Goal: Transaction & Acquisition: Purchase product/service

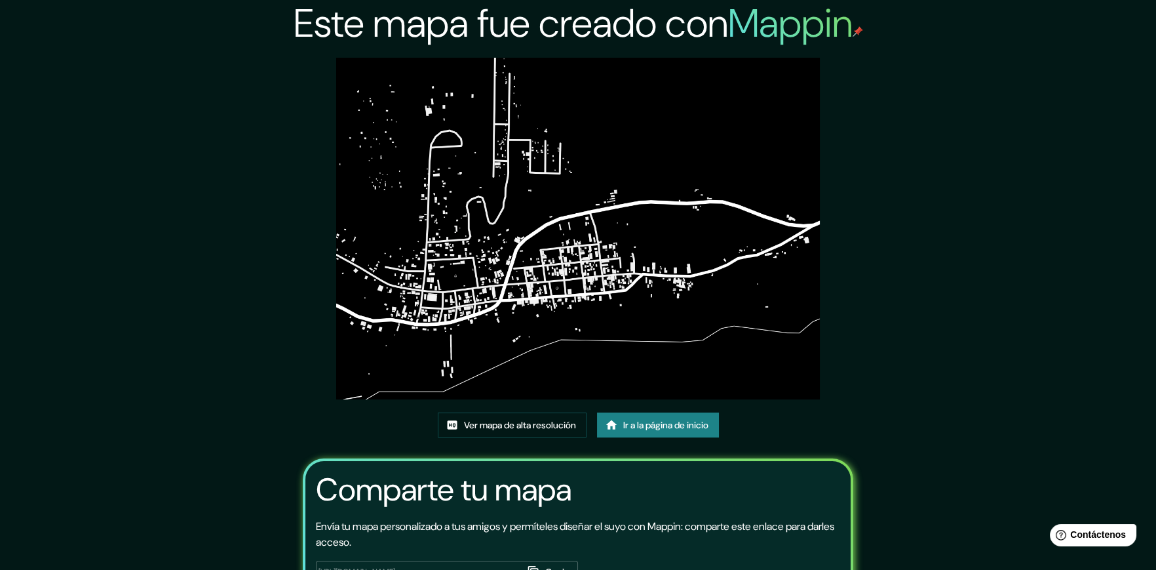
click at [638, 430] on font "Ir a la página de inicio" at bounding box center [665, 425] width 85 height 12
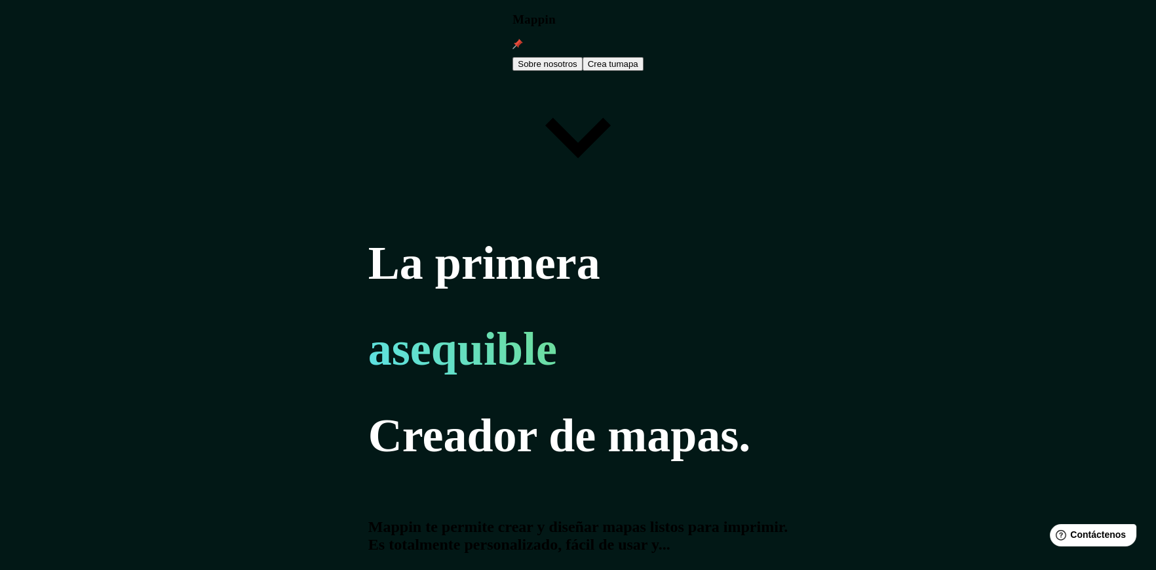
type input "c"
type input "calango lima"
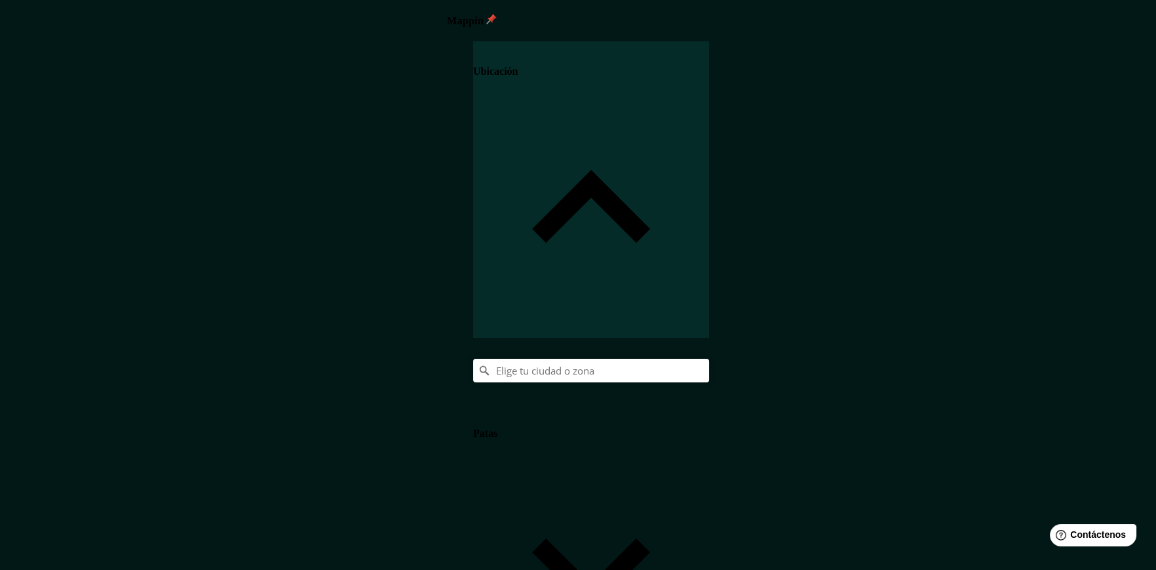
click at [976, 432] on body "Mappin Ubicación Patas Estilo Disposición Borde Elige un borde. Consejo : puede…" at bounding box center [578, 285] width 1156 height 570
type input "a4"
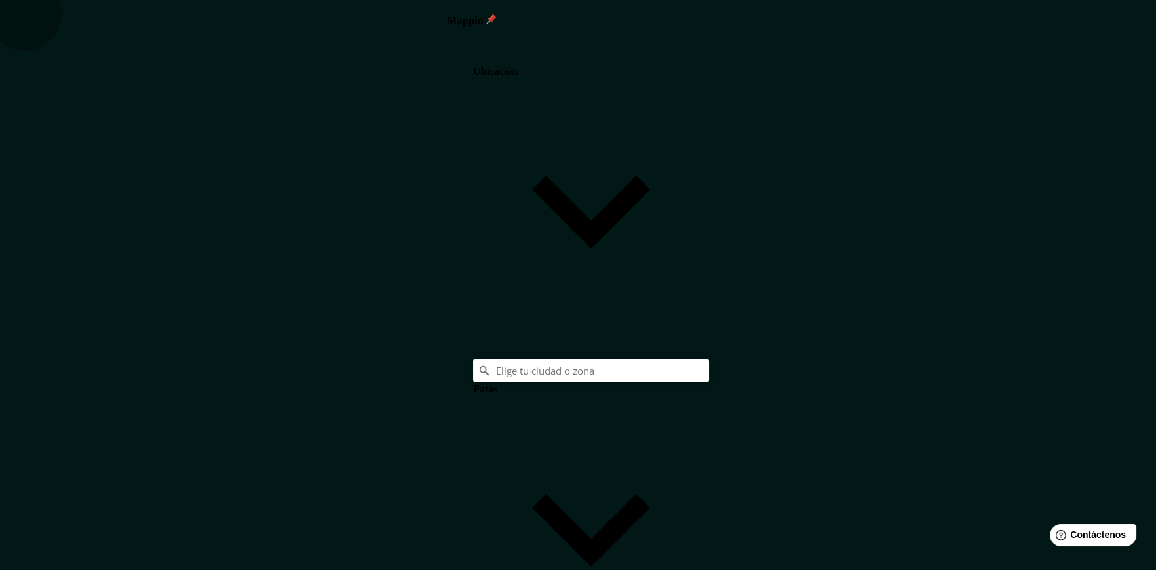
drag, startPoint x: 962, startPoint y: 292, endPoint x: 960, endPoint y: 284, distance: 8.7
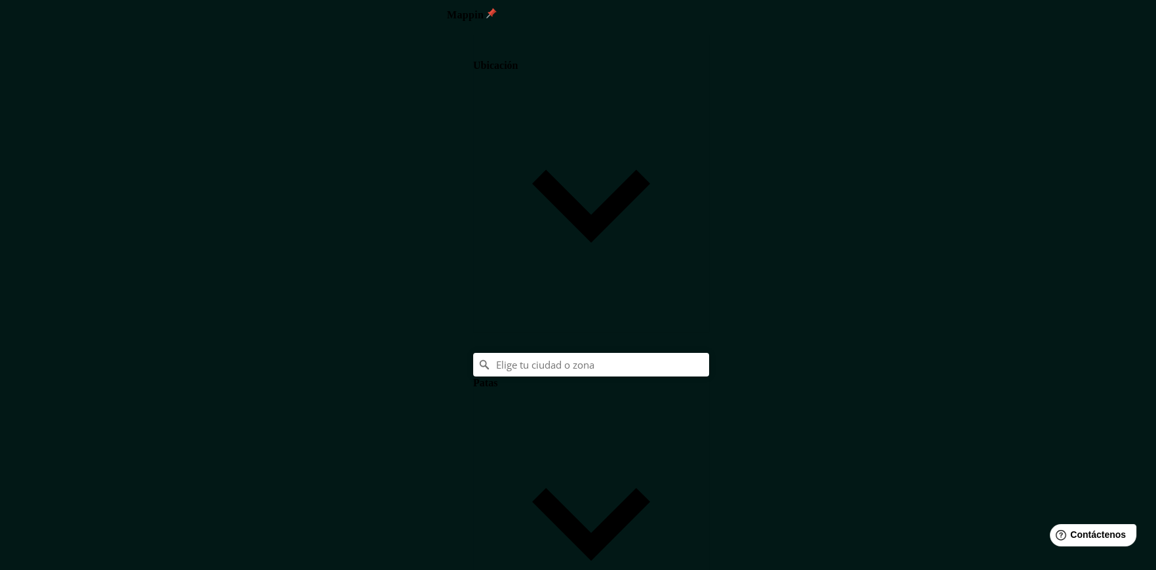
scroll to position [41, 0]
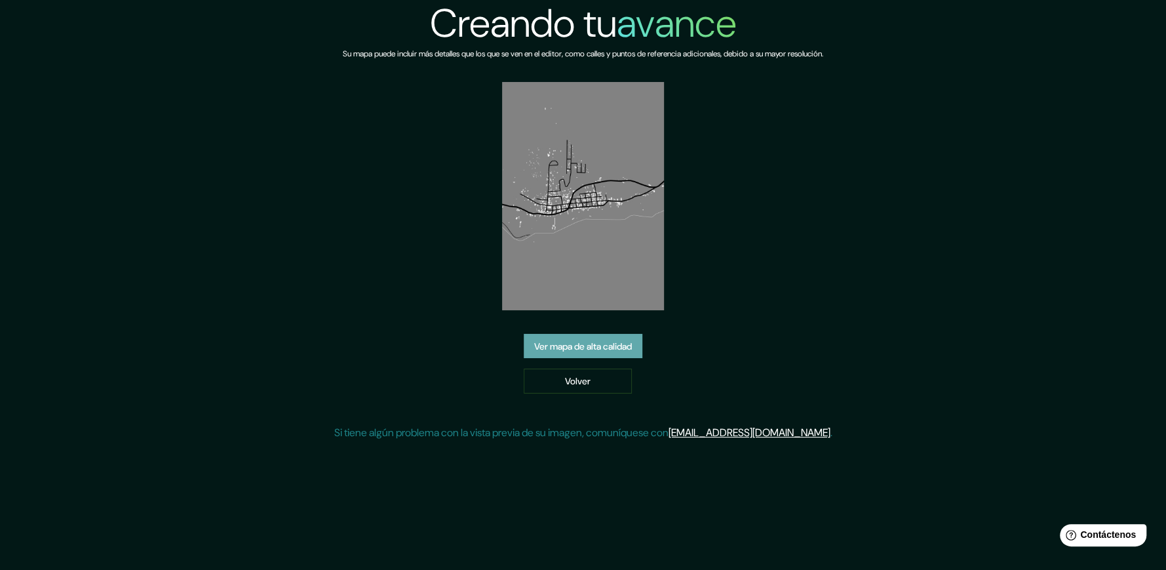
click at [548, 350] on font "Ver mapa de alta calidad" at bounding box center [583, 346] width 98 height 12
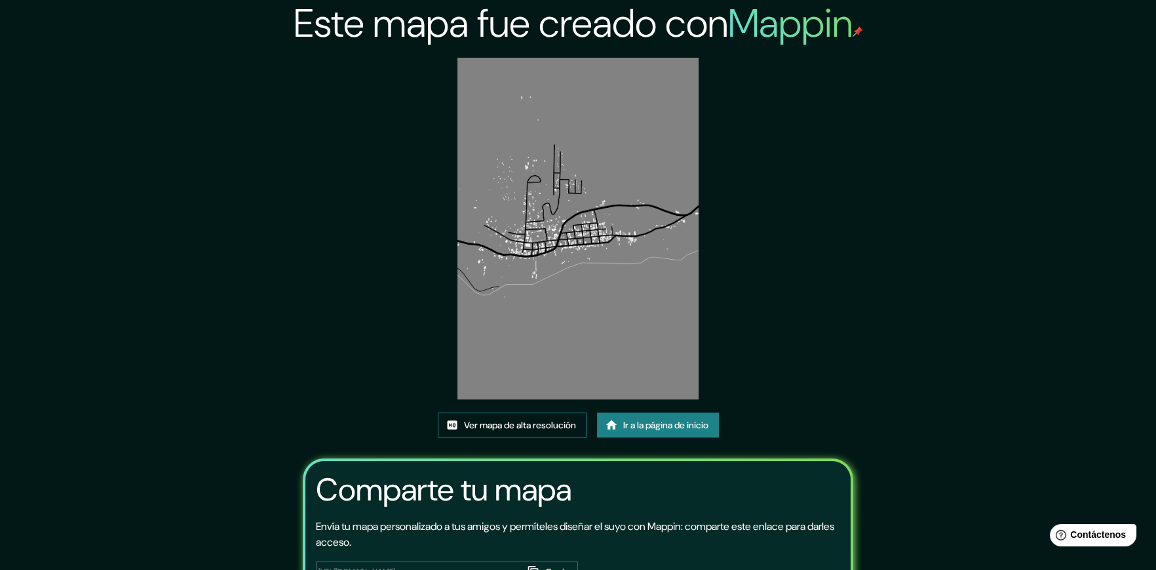
click at [564, 424] on font "Ver mapa de alta resolución" at bounding box center [520, 425] width 112 height 12
